Goal: Task Accomplishment & Management: Use online tool/utility

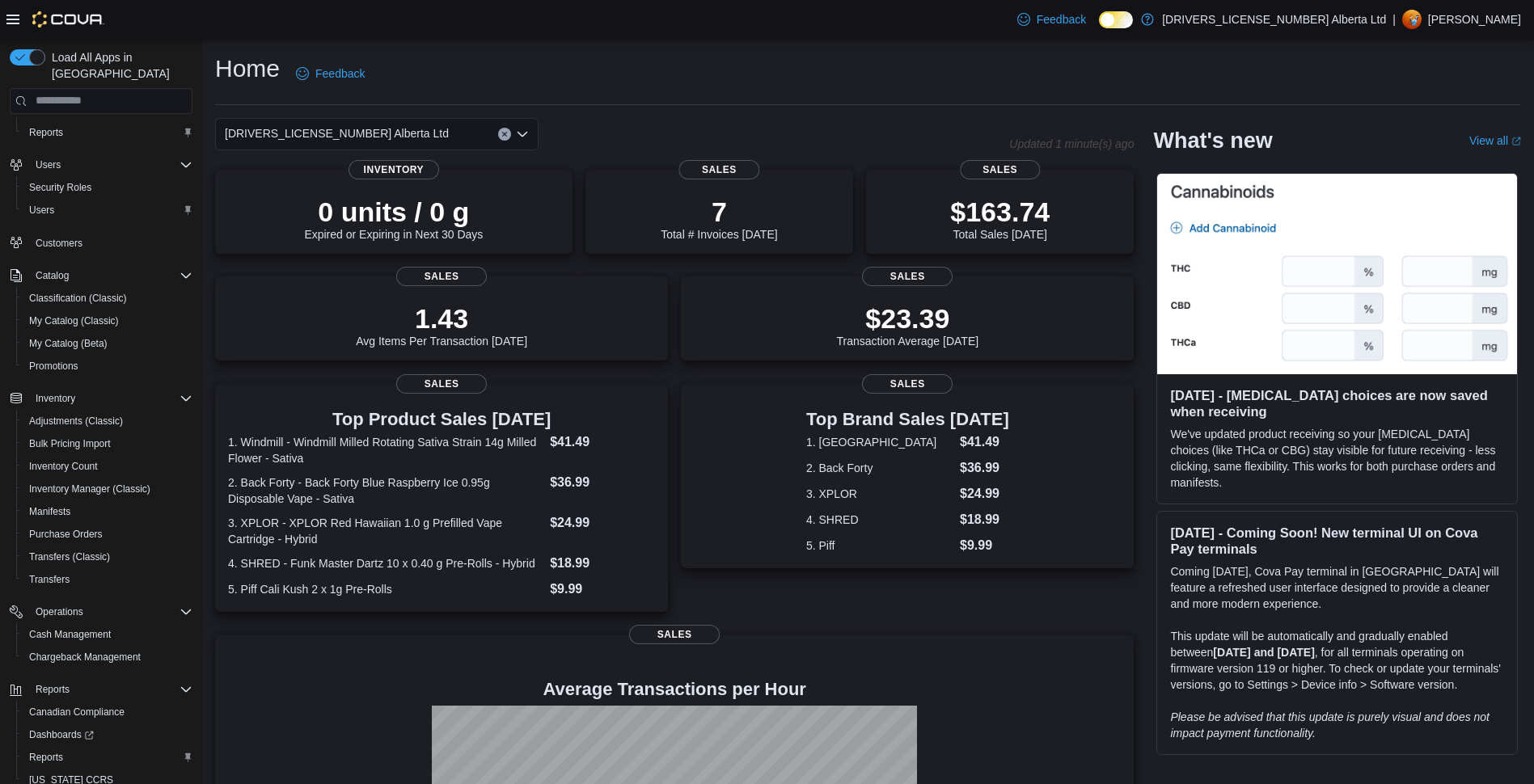
scroll to position [101, 0]
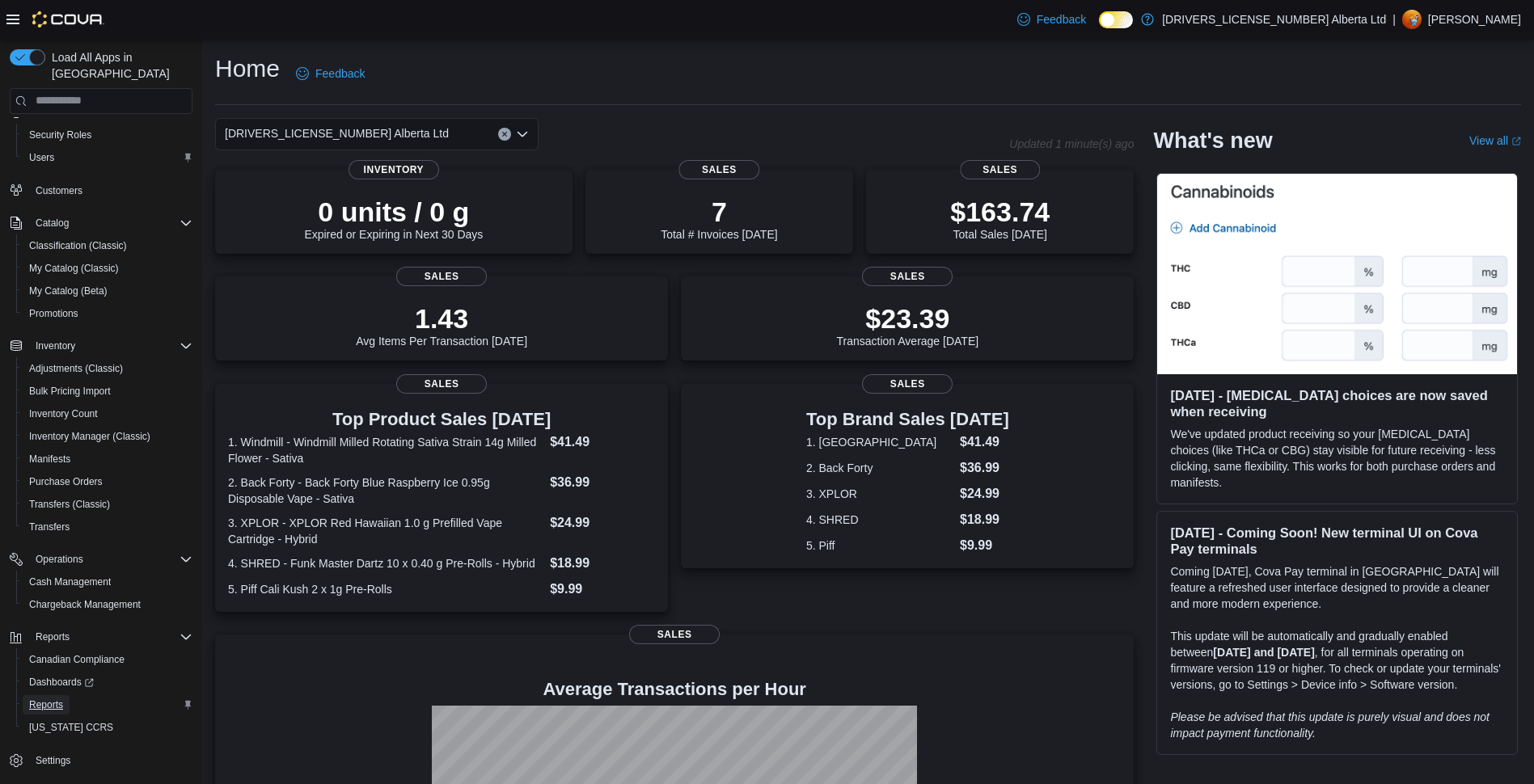
click at [53, 698] on span "Reports" at bounding box center [46, 705] width 34 height 13
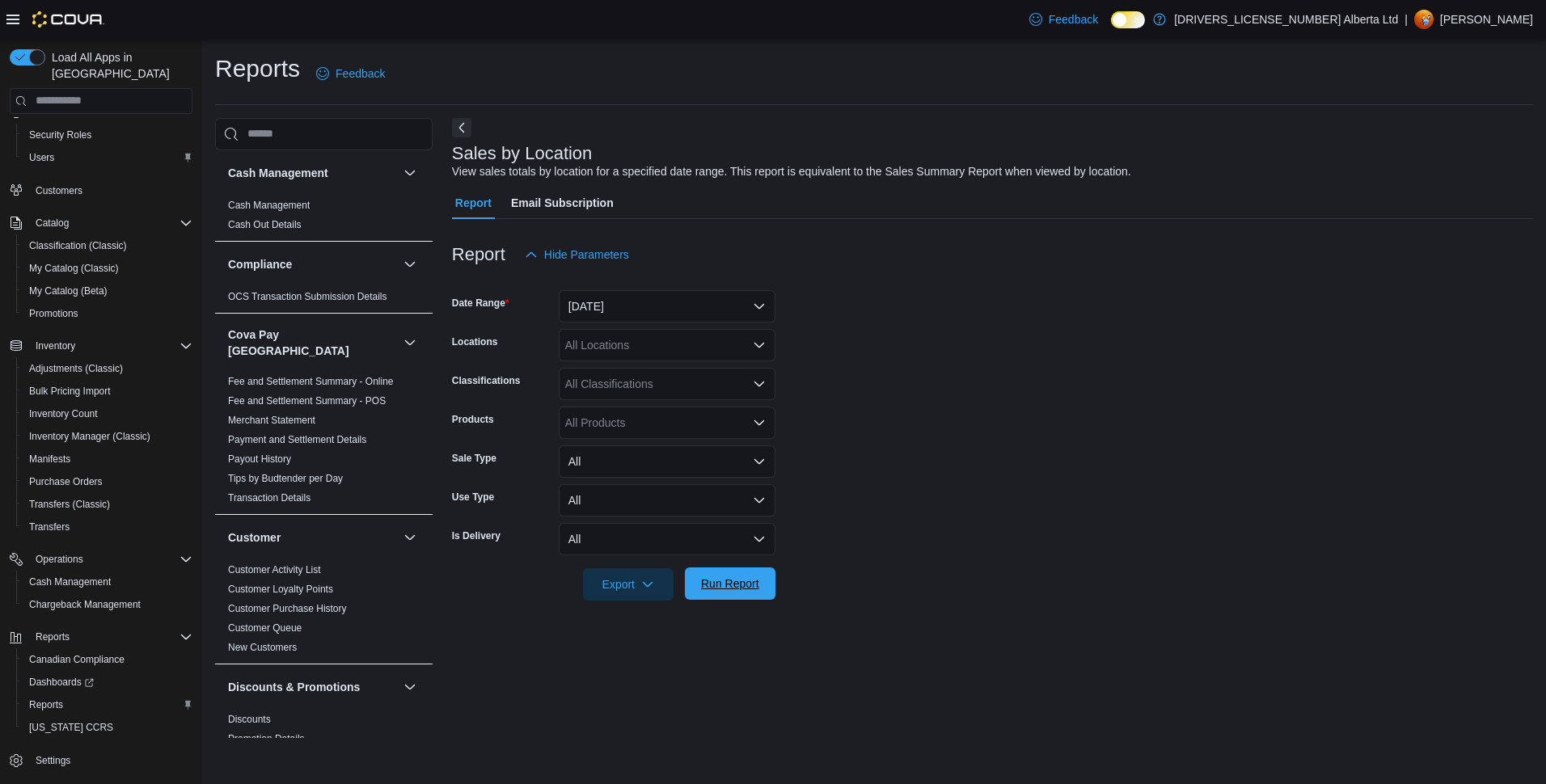
click at [756, 580] on span "Run Report" at bounding box center [730, 583] width 58 height 16
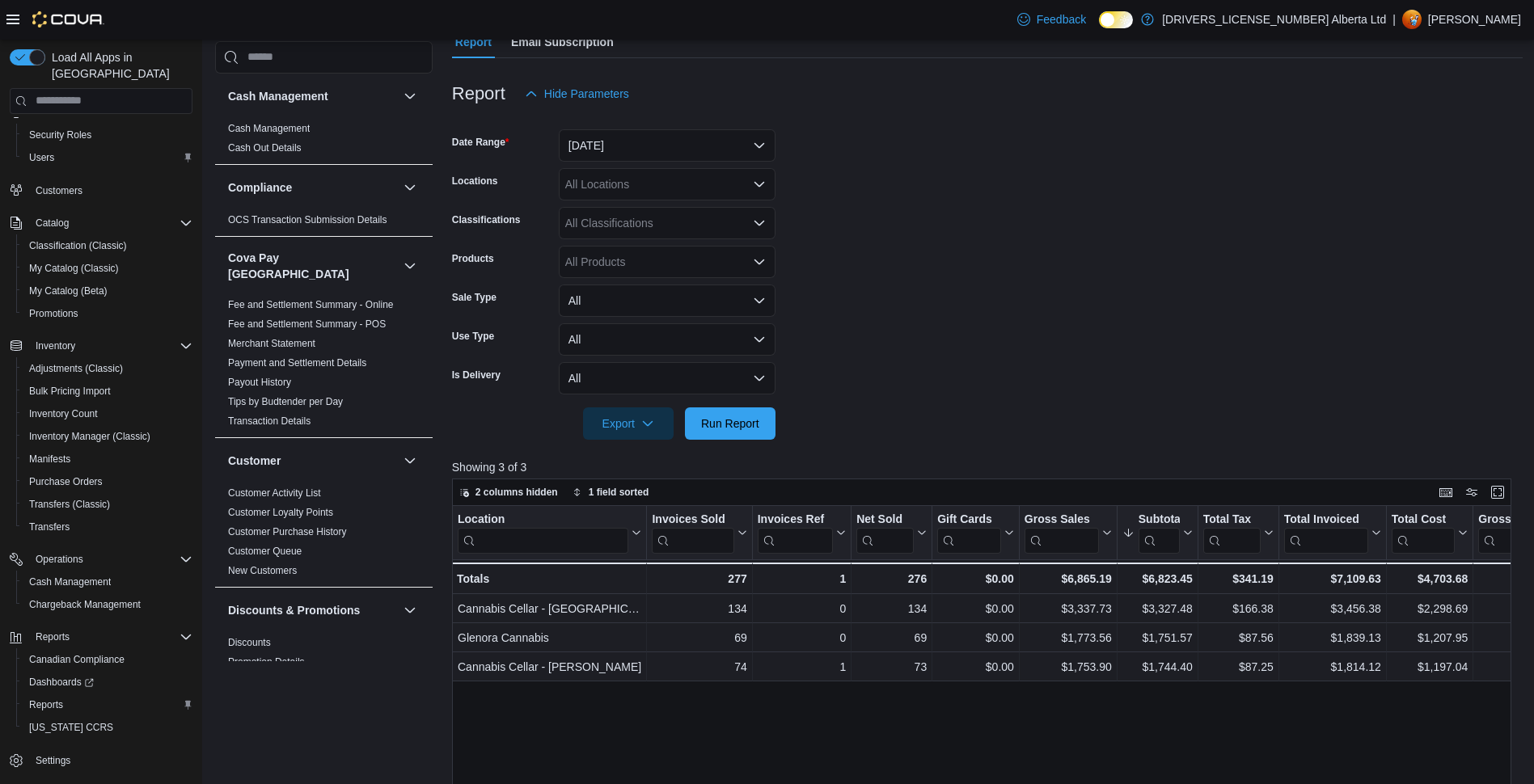
scroll to position [161, 0]
click at [621, 143] on button "Yesterday" at bounding box center [667, 144] width 217 height 32
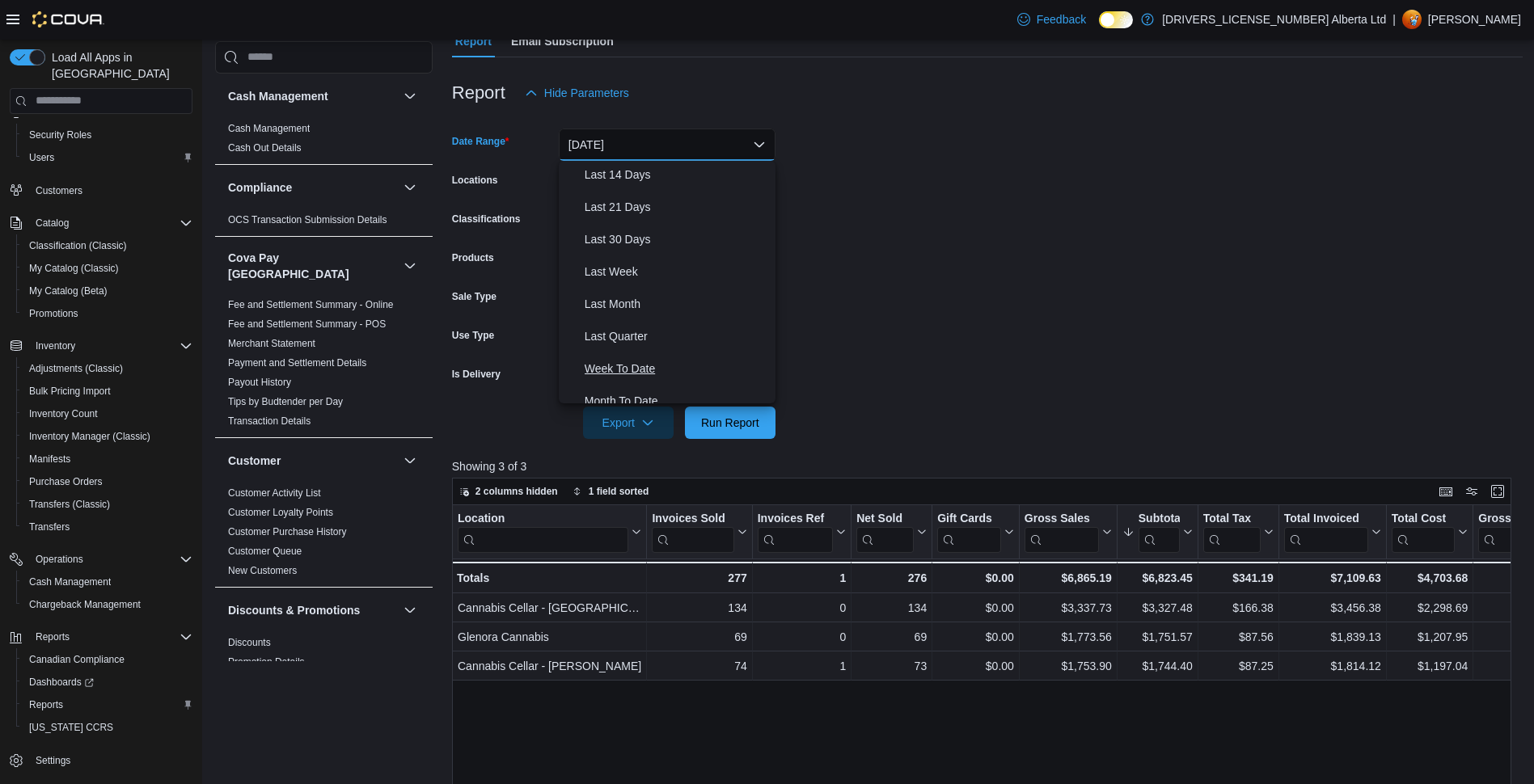
scroll to position [243, 0]
click at [660, 322] on span "Month To Date" at bounding box center [676, 323] width 185 height 20
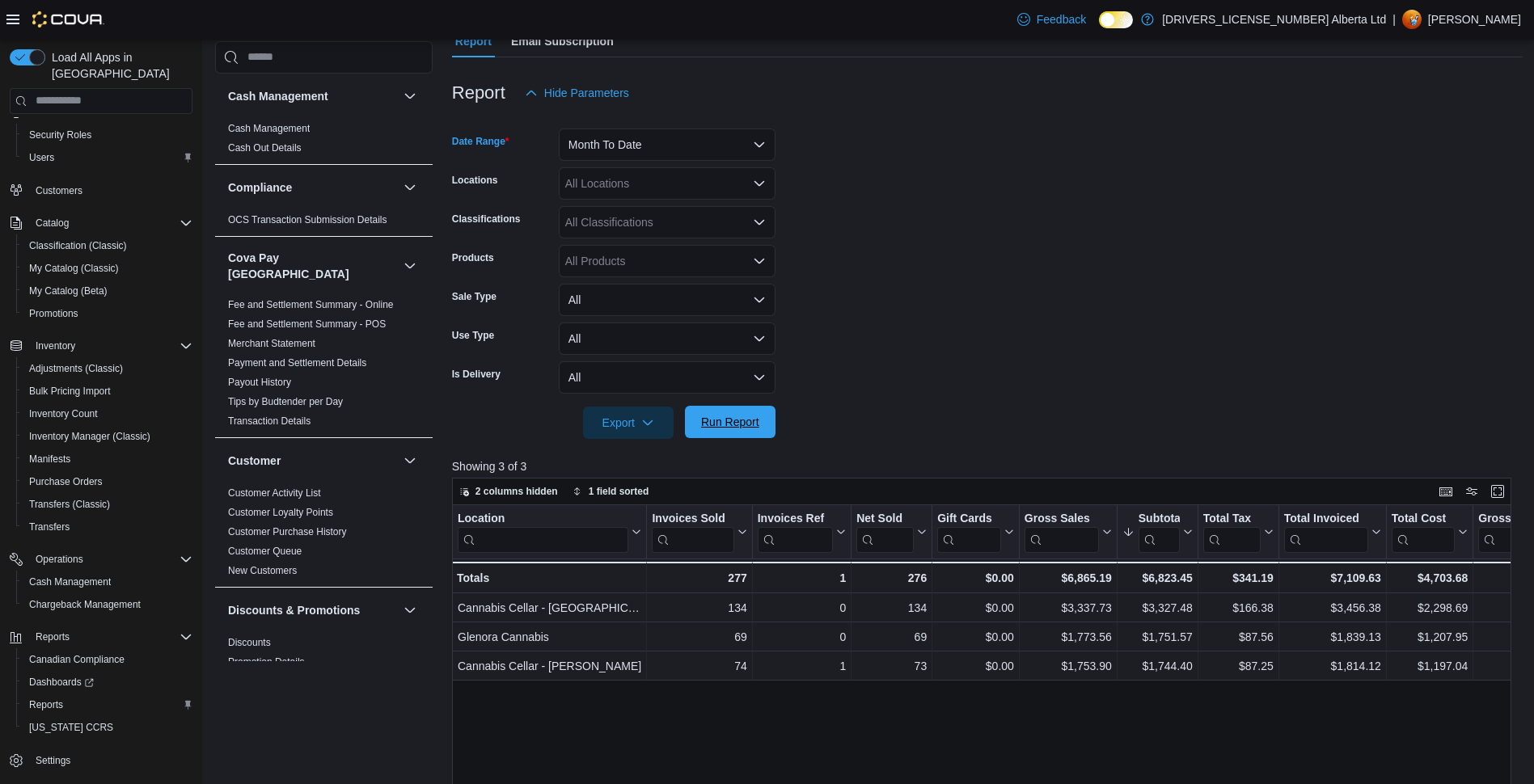
click at [738, 417] on span "Run Report" at bounding box center [730, 422] width 58 height 16
click at [603, 141] on button "Month To Date" at bounding box center [667, 144] width 217 height 32
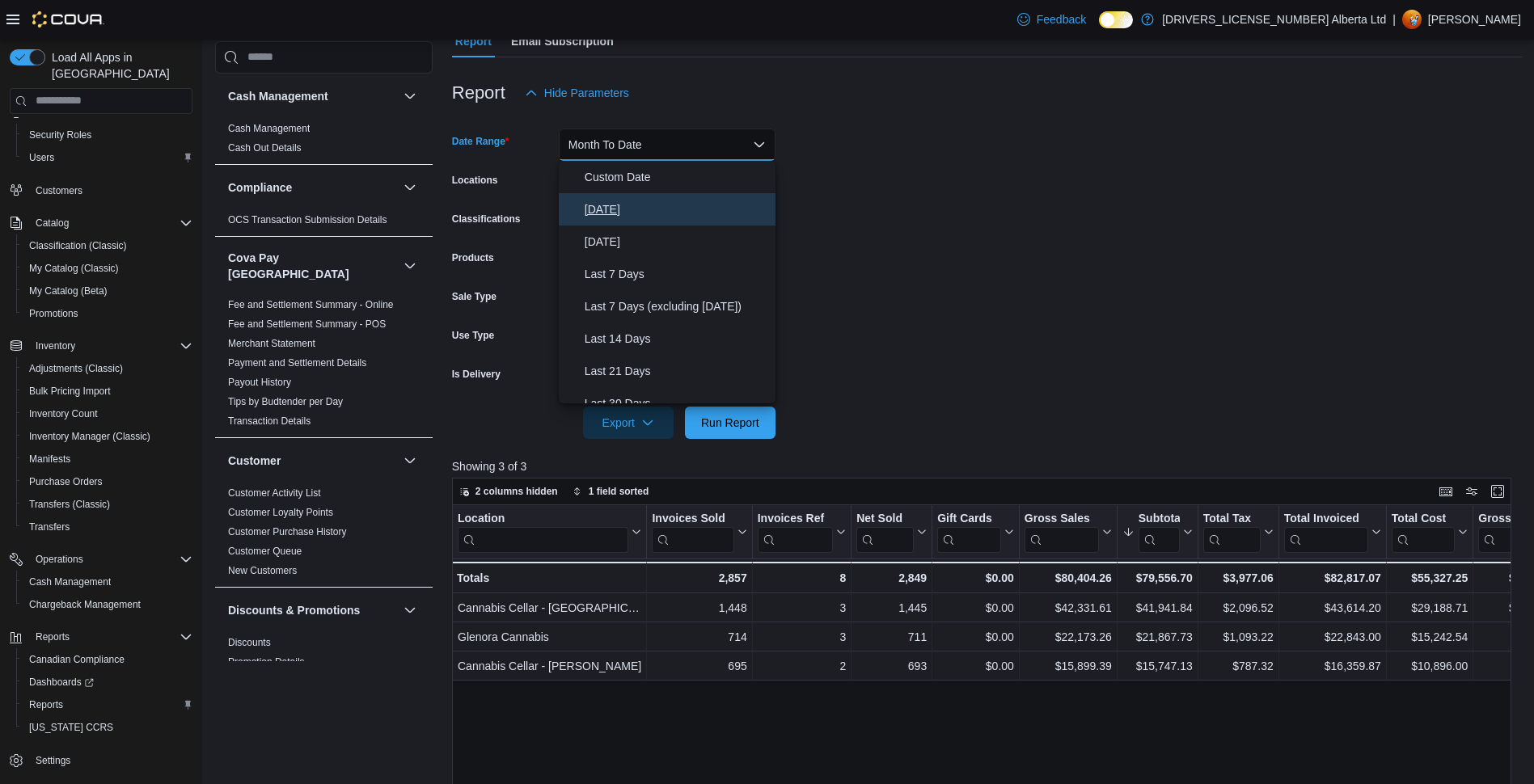
click at [607, 219] on span "Today" at bounding box center [676, 210] width 185 height 20
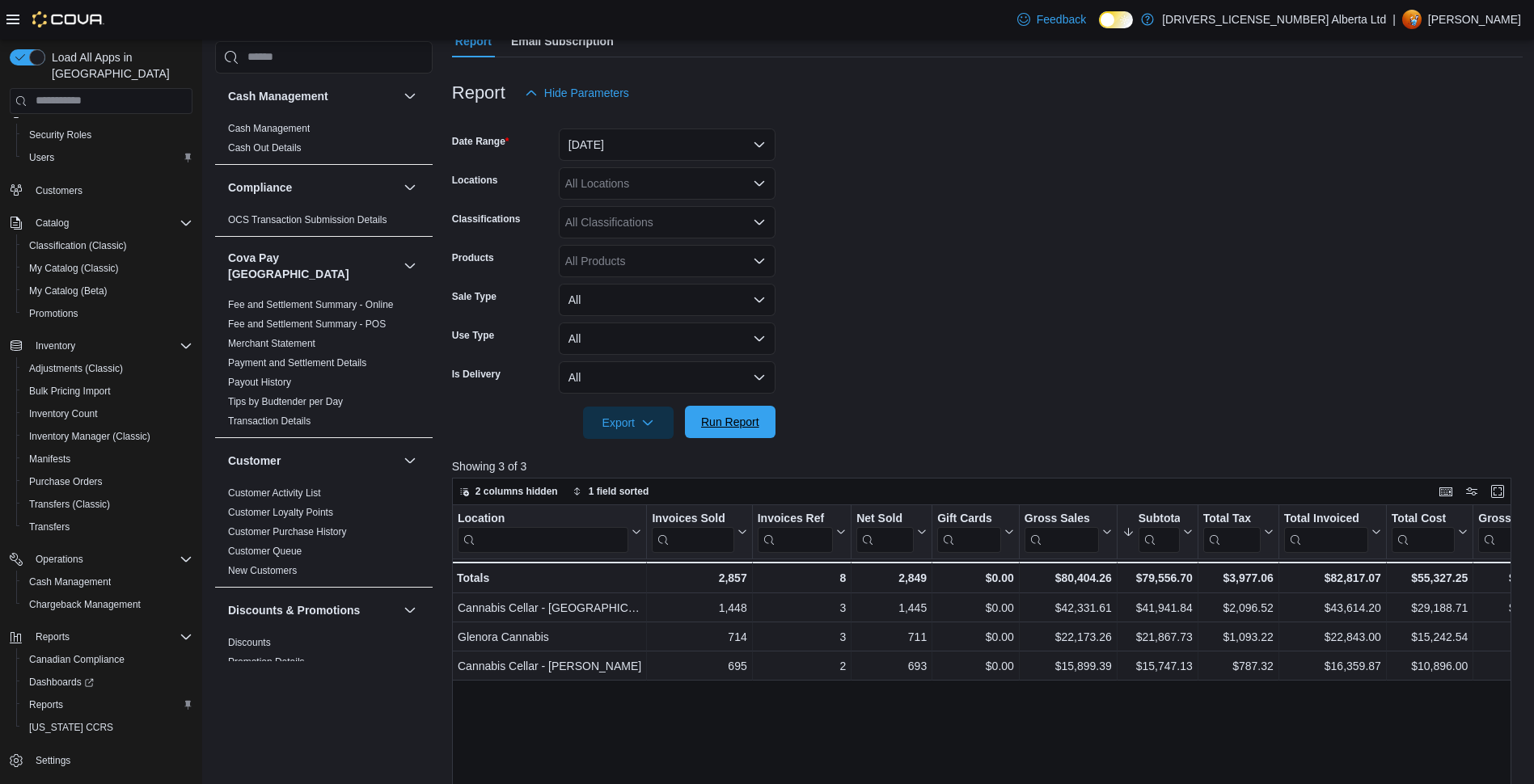
click at [693, 432] on button "Run Report" at bounding box center [731, 422] width 91 height 32
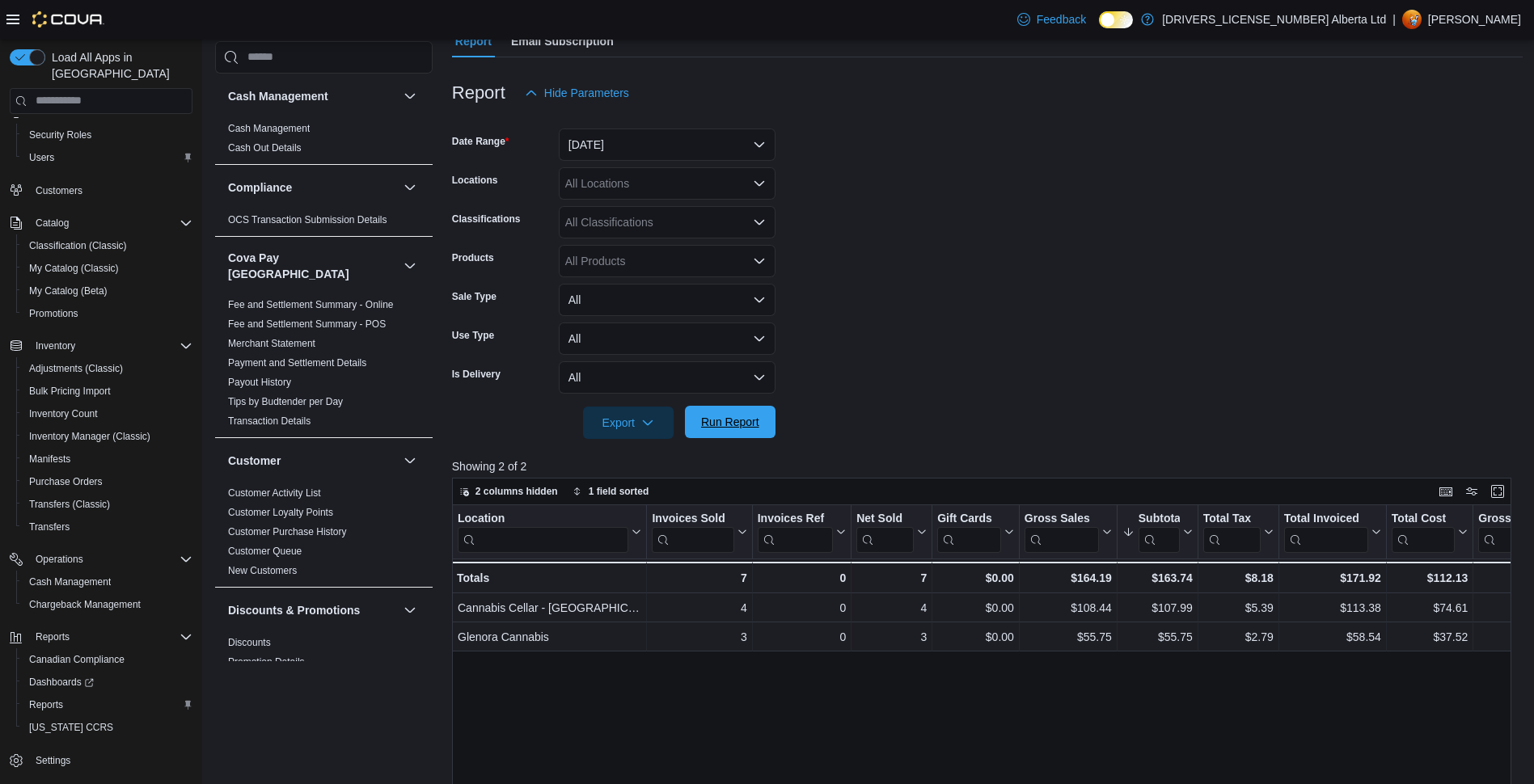
click at [722, 429] on span "Run Report" at bounding box center [730, 422] width 58 height 16
